Goal: Information Seeking & Learning: Find specific fact

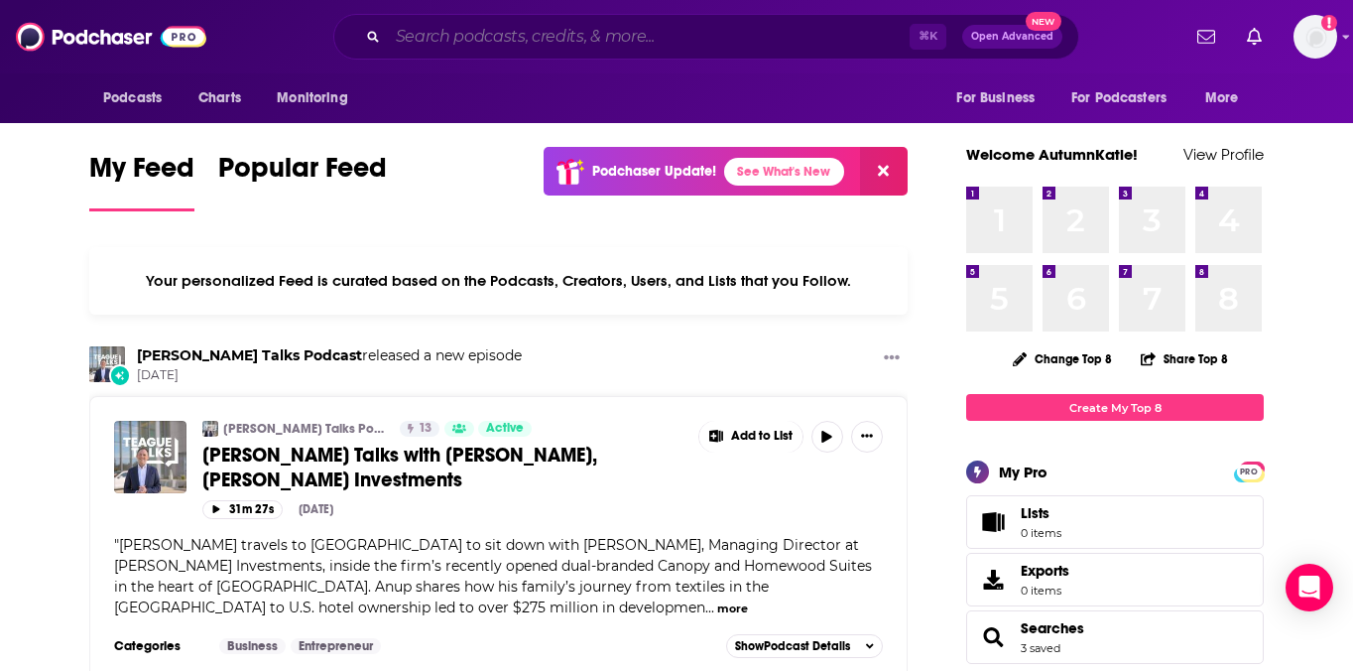
click at [619, 28] on input "Search podcasts, credits, & more..." at bounding box center [649, 37] width 522 height 32
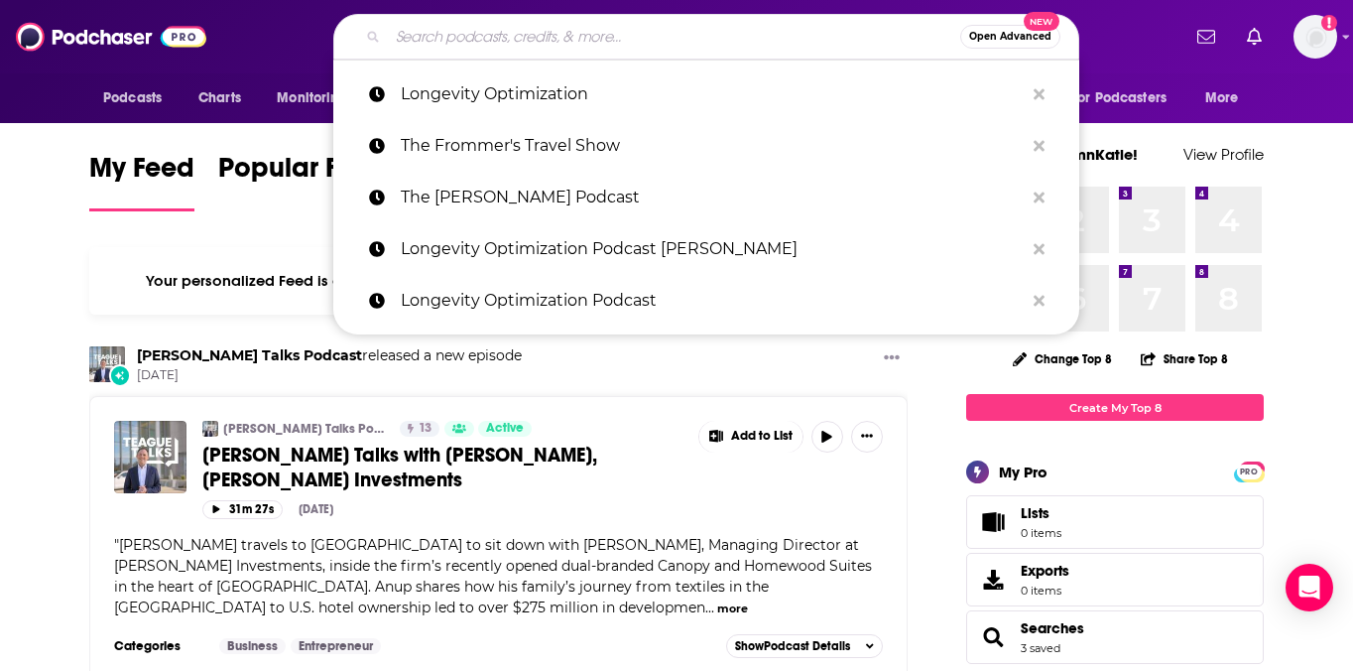
paste input "[PERSON_NAME] Podcast"
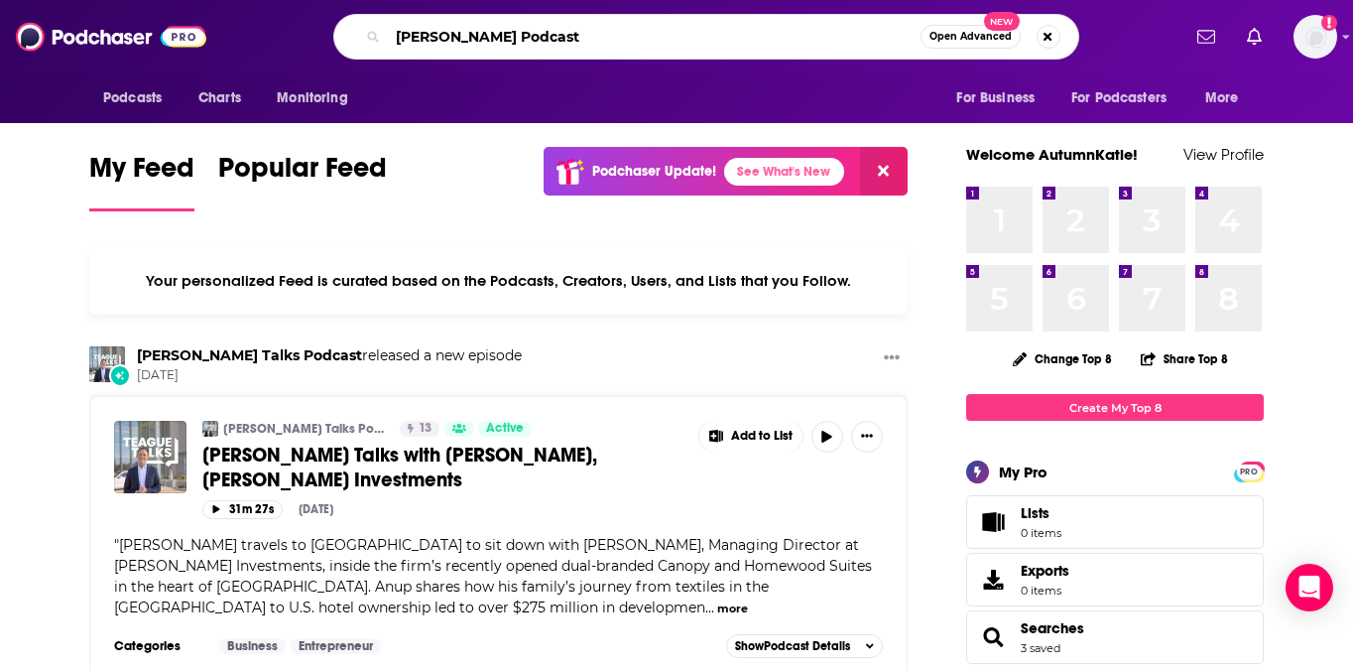
type input "[PERSON_NAME] Podcast"
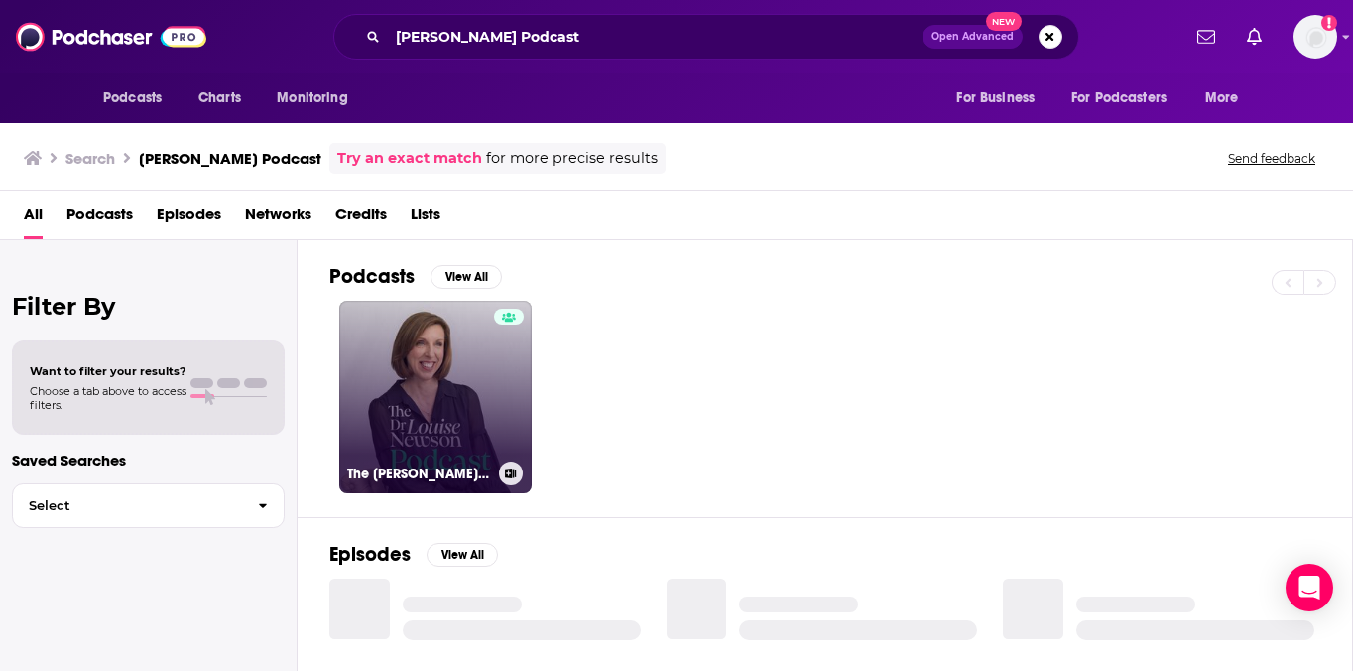
click at [455, 370] on link "The [PERSON_NAME] Podcast" at bounding box center [435, 397] width 192 height 192
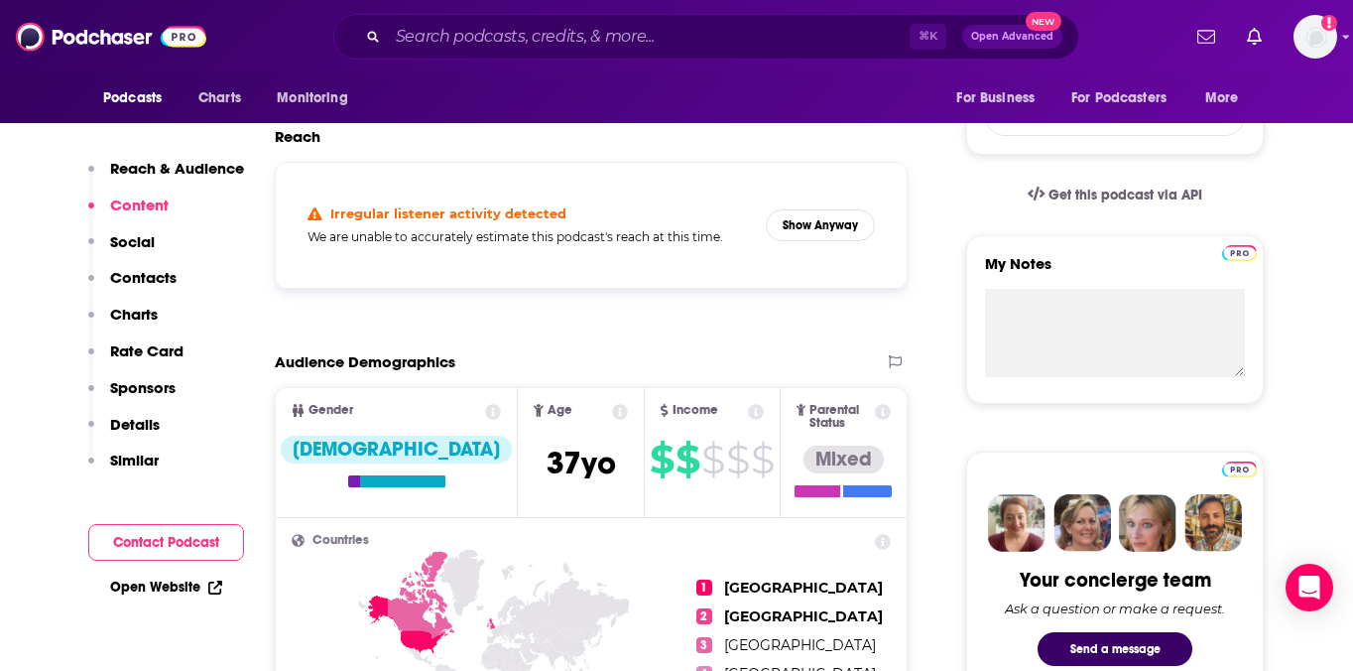
scroll to position [11, 0]
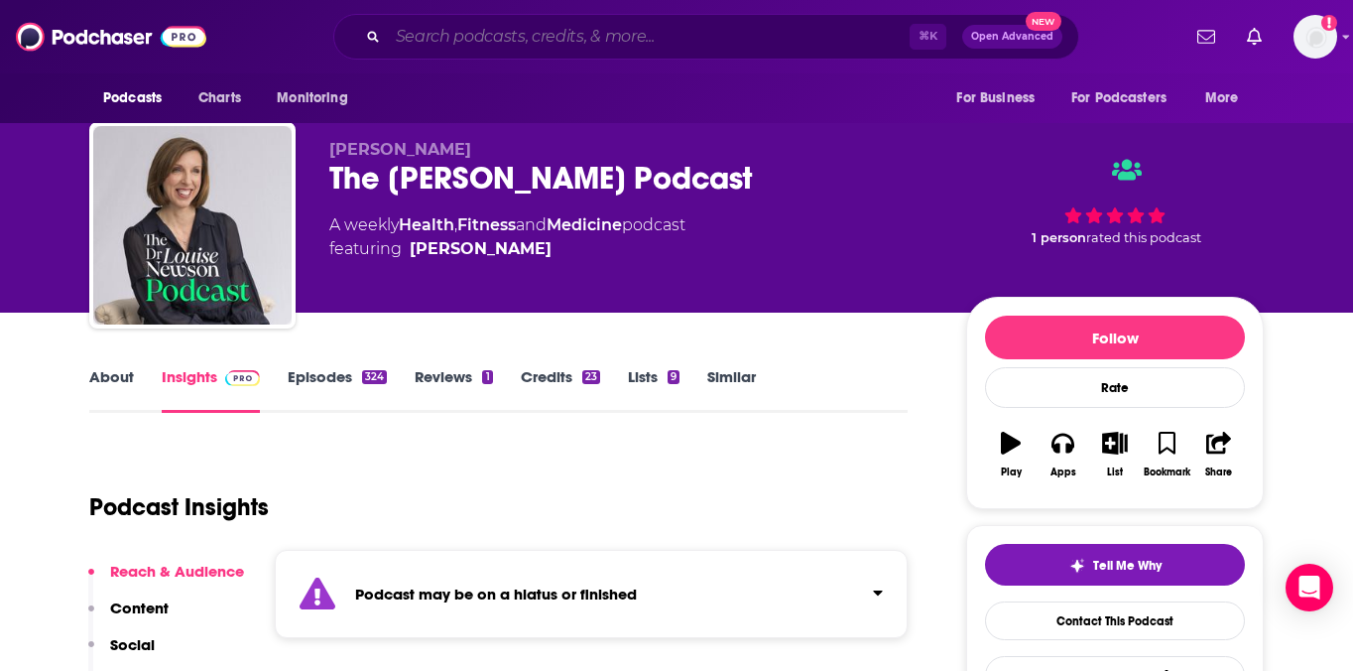
click at [591, 30] on input "Search podcasts, credits, & more..." at bounding box center [649, 37] width 522 height 32
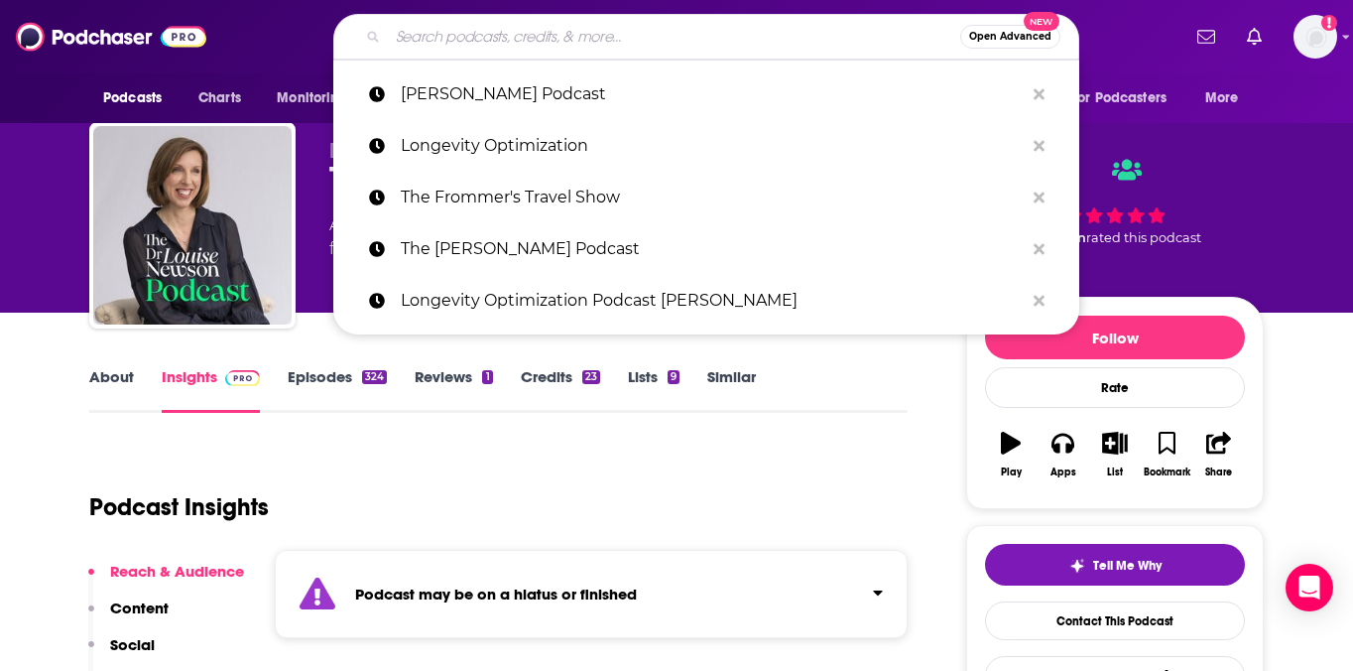
paste input "Longevity Optimization Podcast"
type input "Longevity Optimization Podcast"
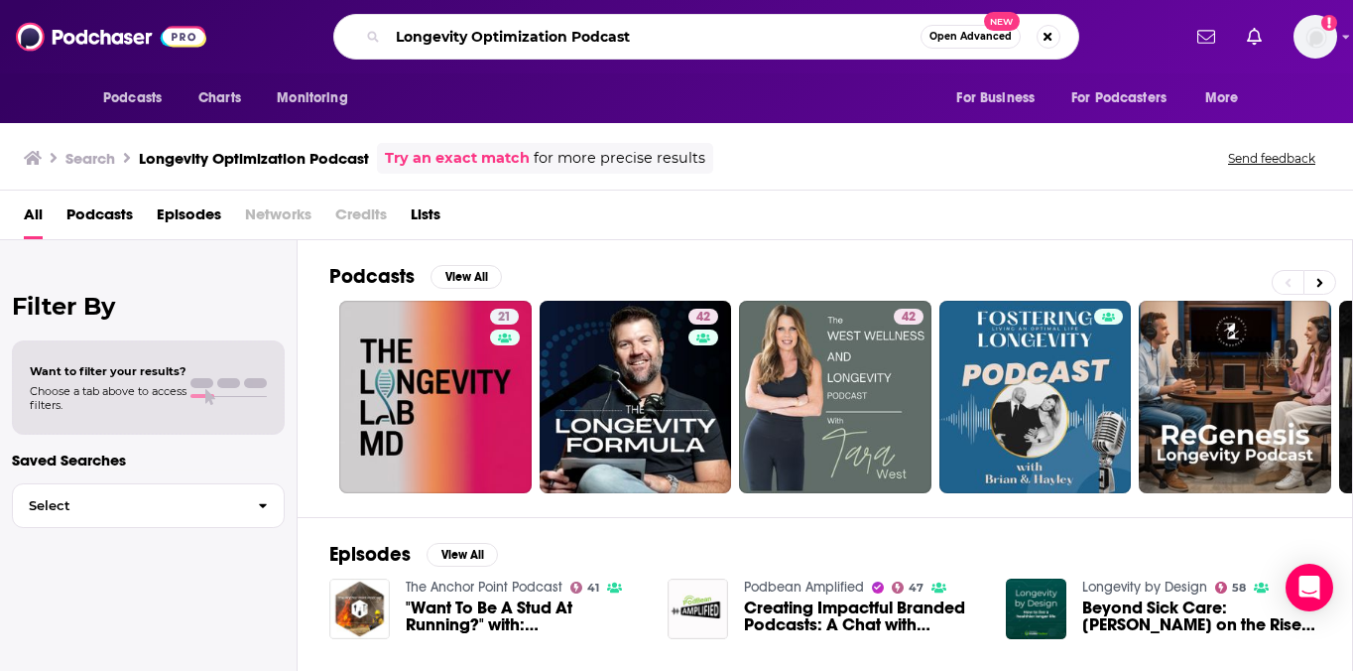
click at [605, 37] on input "Longevity Optimization Podcast" at bounding box center [654, 37] width 533 height 32
type input "Longevity Optimization"
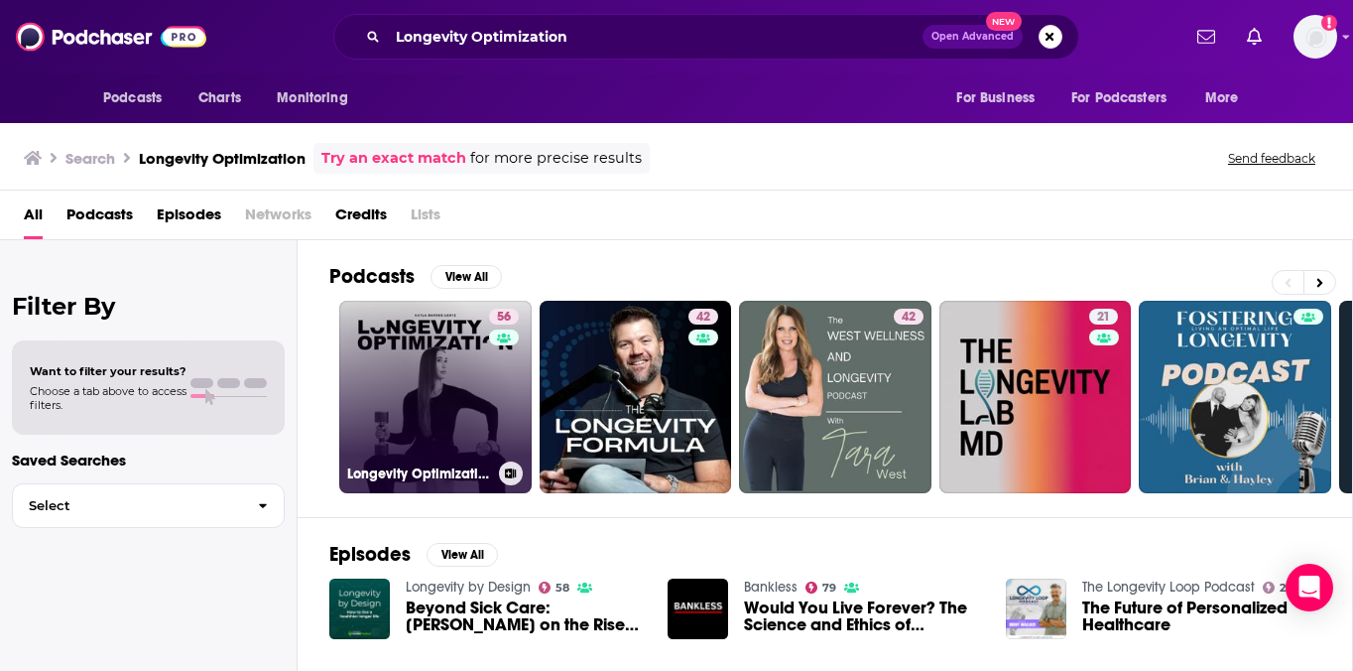
click at [482, 378] on link "56 Longevity Optimization with [PERSON_NAME]" at bounding box center [435, 397] width 192 height 192
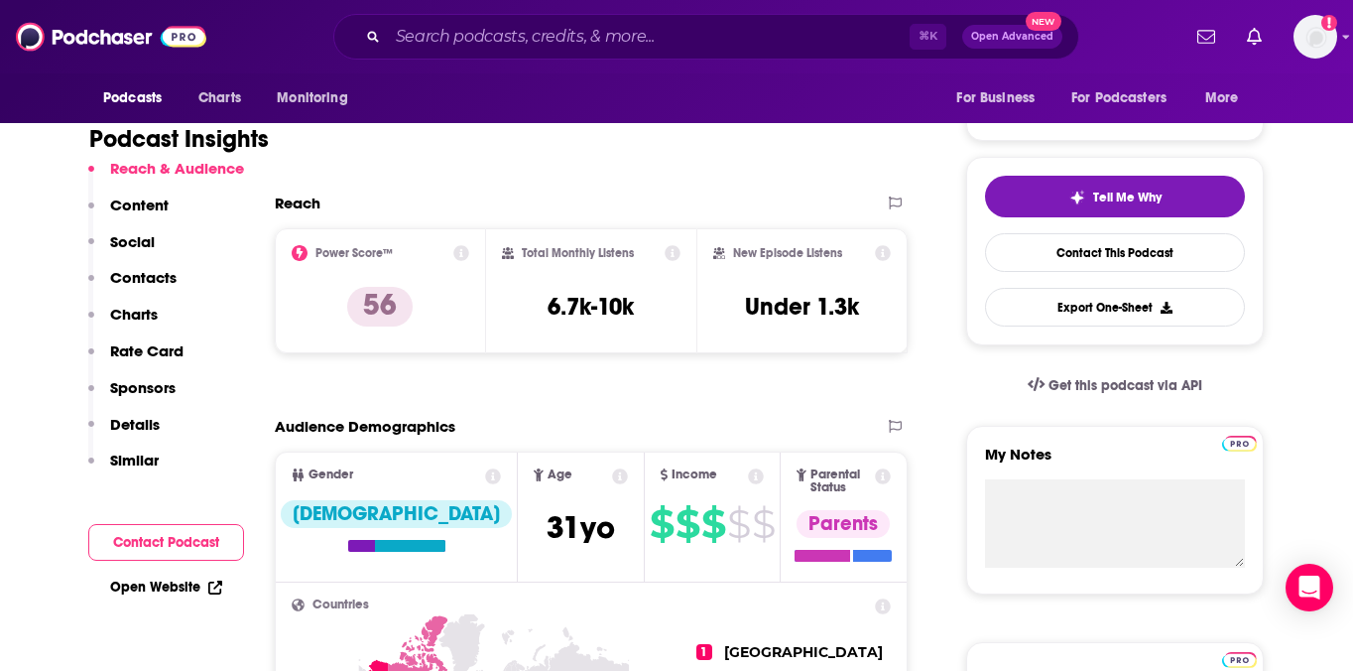
scroll to position [435, 0]
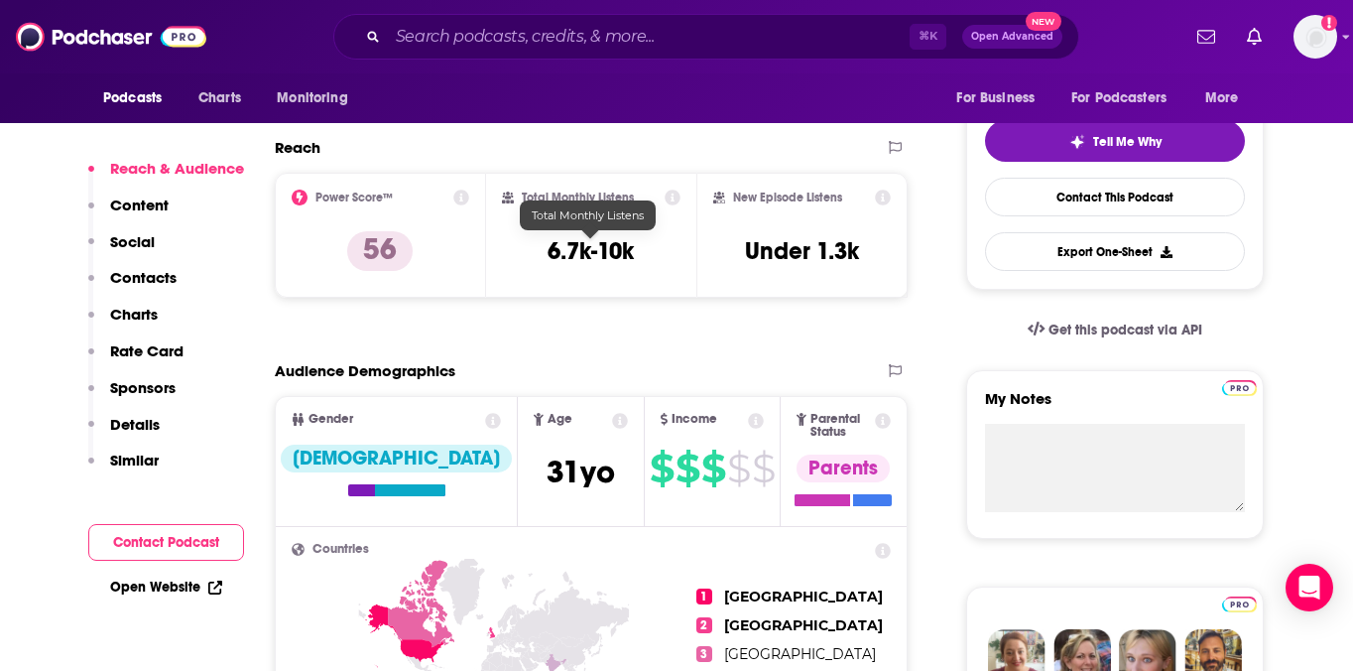
click at [612, 251] on h3 "6.7k-10k" at bounding box center [591, 251] width 86 height 30
copy div "6.7k-10k"
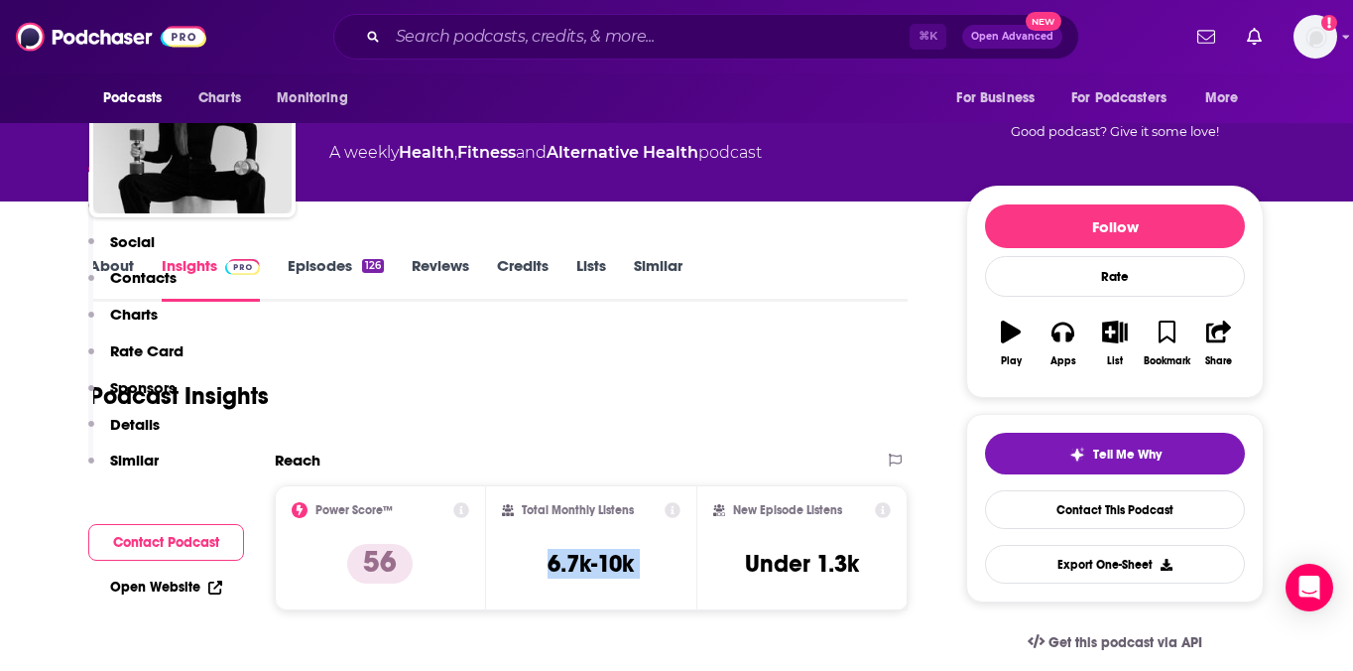
scroll to position [0, 0]
